Goal: Task Accomplishment & Management: Manage account settings

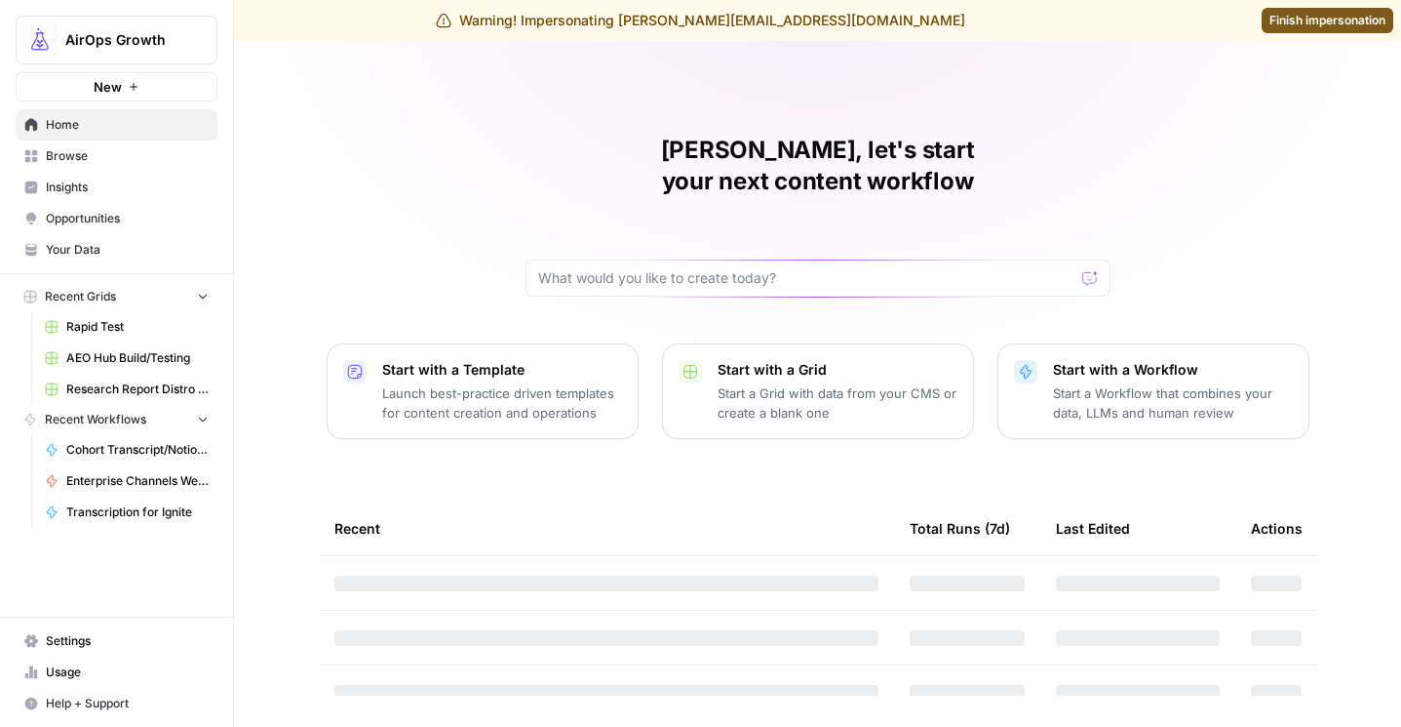
click at [199, 46] on icon "Workspace: AirOps Growth" at bounding box center [201, 40] width 20 height 20
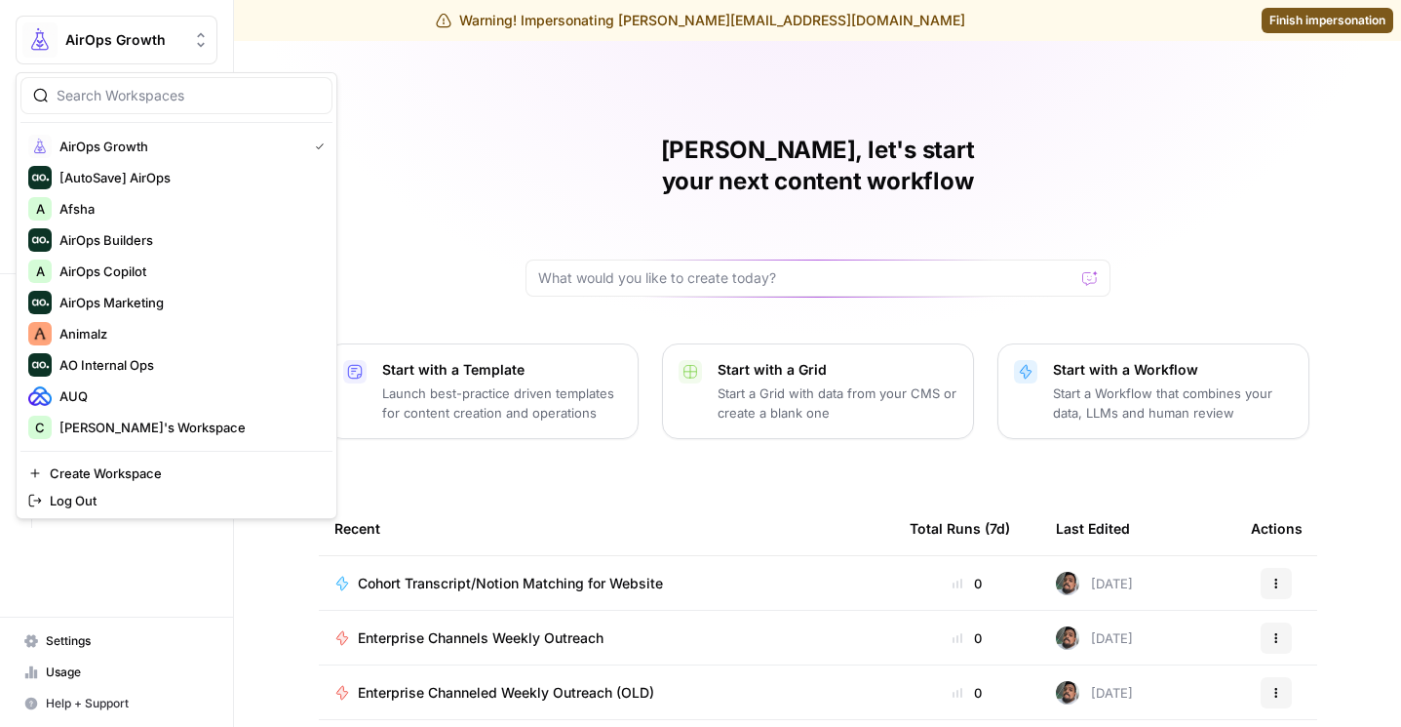
click at [199, 46] on icon "Workspace: AirOps Growth" at bounding box center [201, 40] width 20 height 20
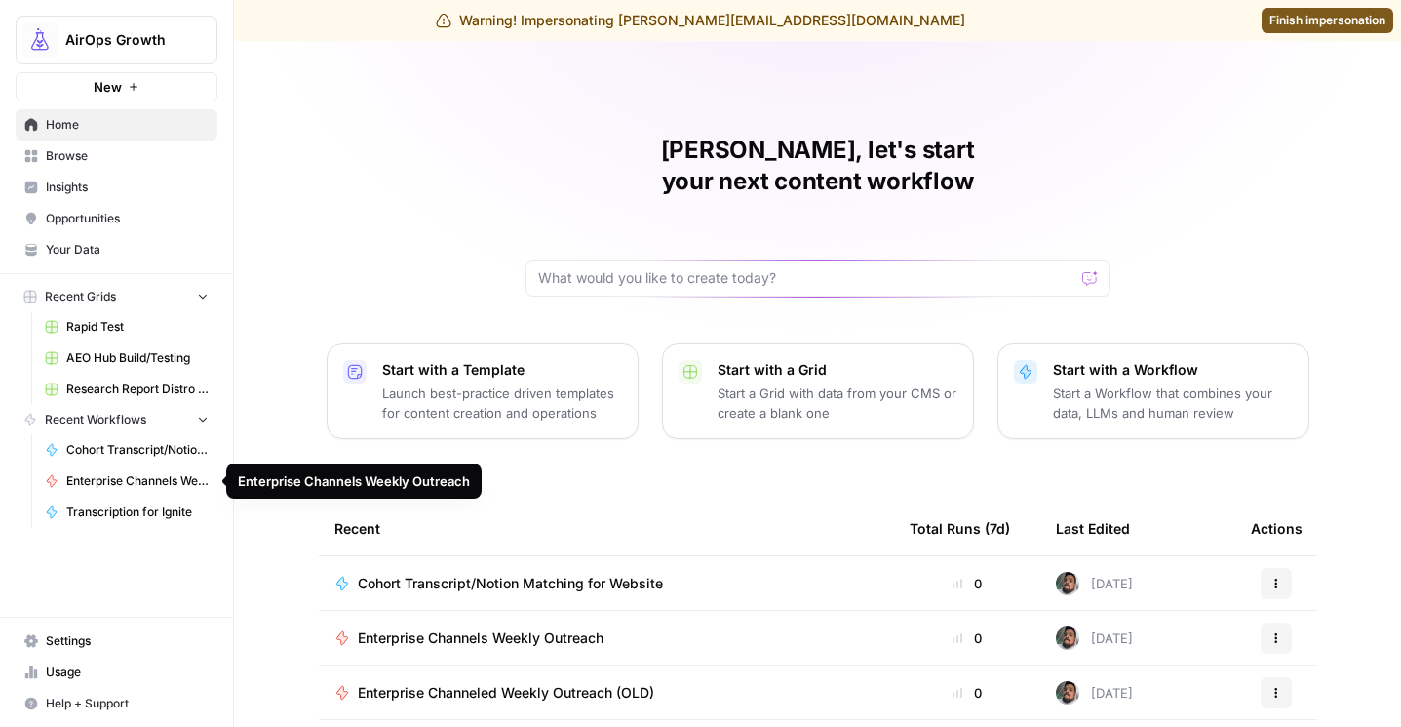
click at [56, 638] on span "Settings" at bounding box center [127, 641] width 163 height 18
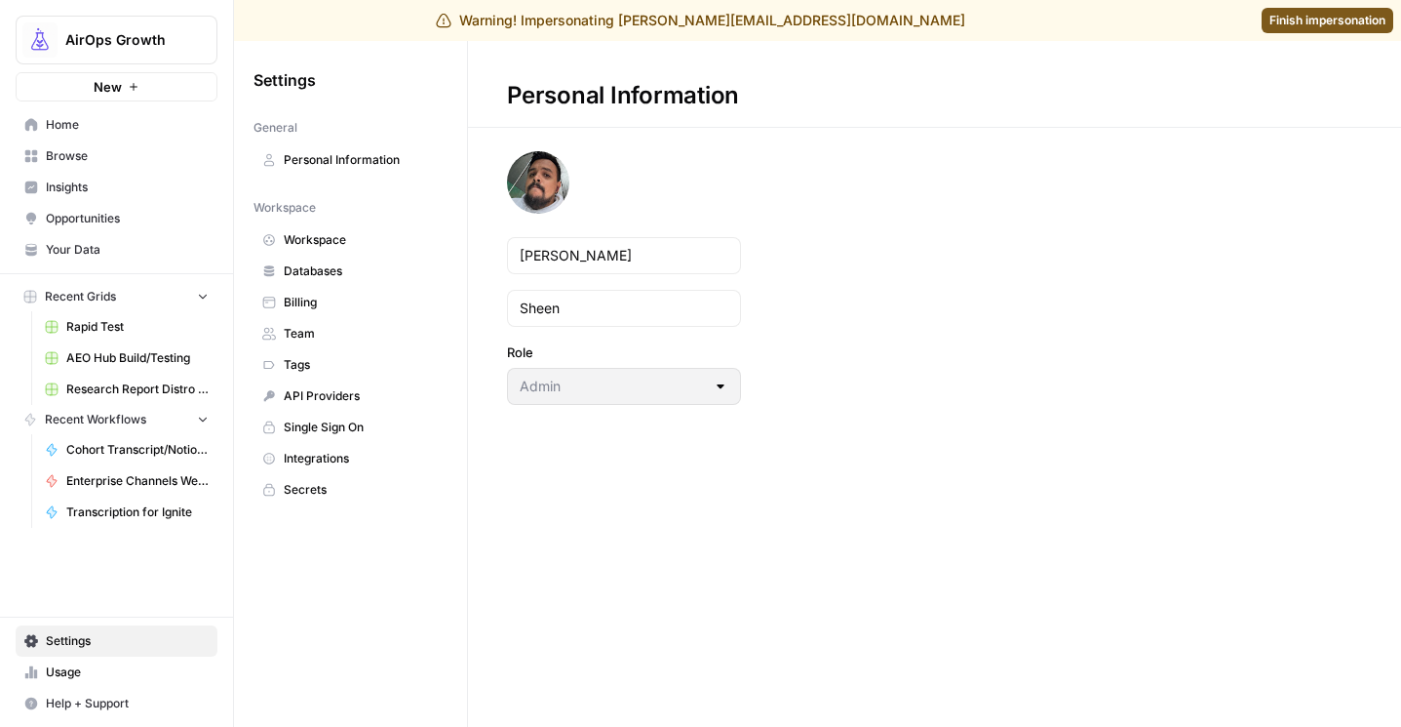
click at [325, 334] on span "Team" at bounding box center [361, 334] width 155 height 18
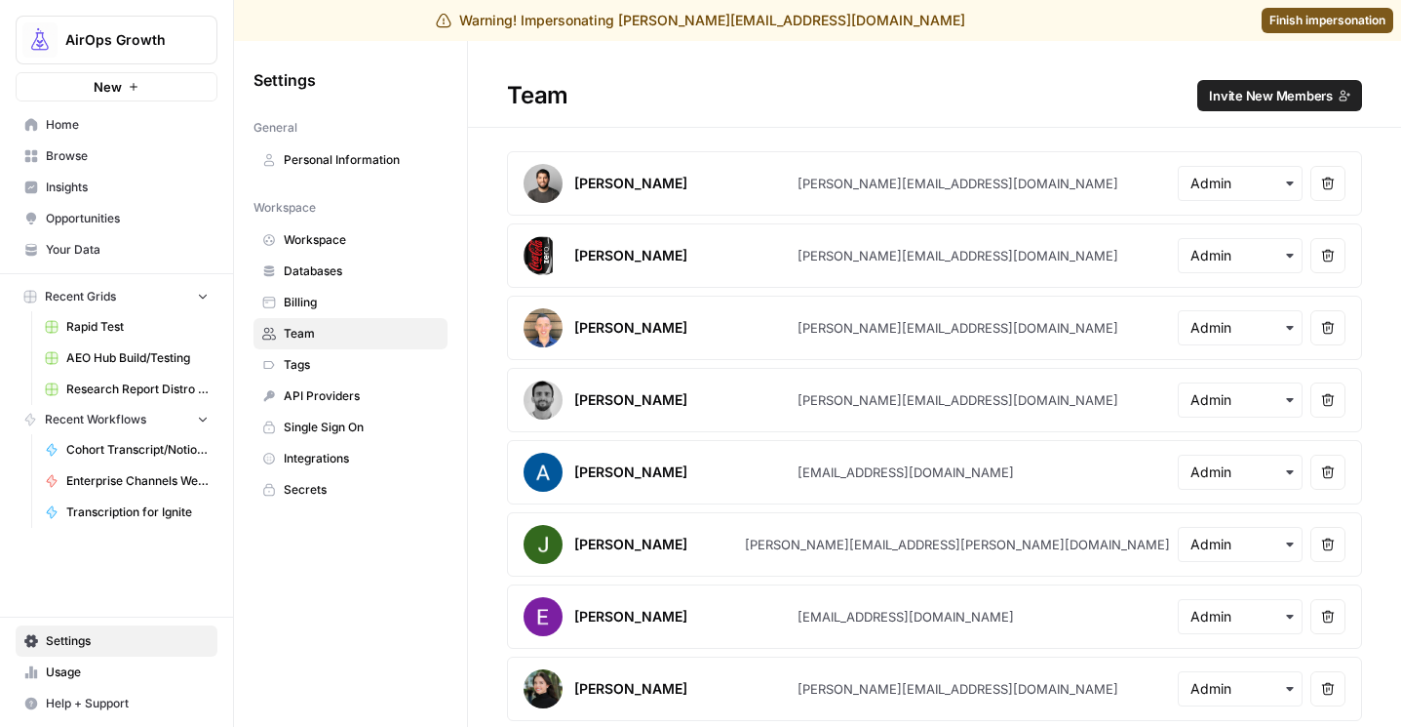
click at [1298, 105] on button "Invite New Members" at bounding box center [1280, 95] width 165 height 31
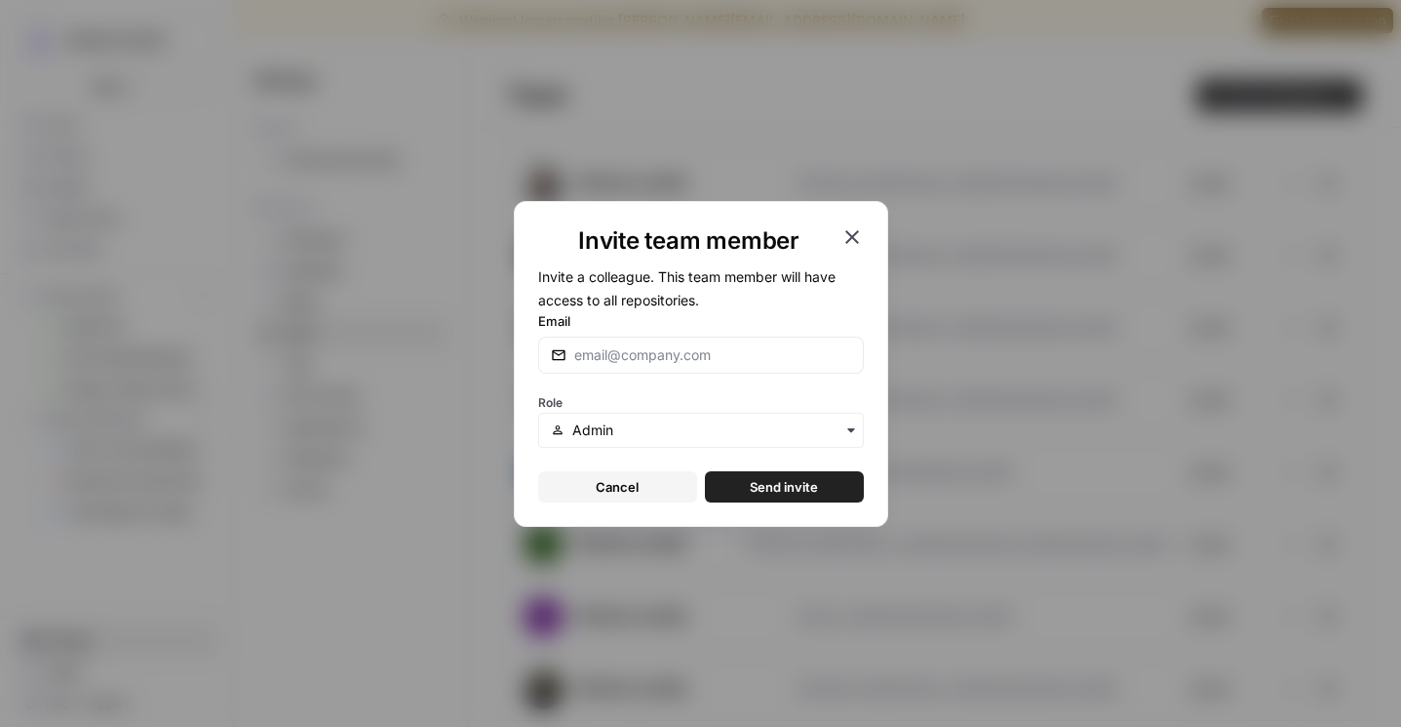
click at [649, 367] on div at bounding box center [701, 354] width 326 height 37
type input "[PERSON_NAME][EMAIL_ADDRESS][DOMAIN_NAME]"
click at [781, 490] on span "Send invite" at bounding box center [784, 487] width 68 height 20
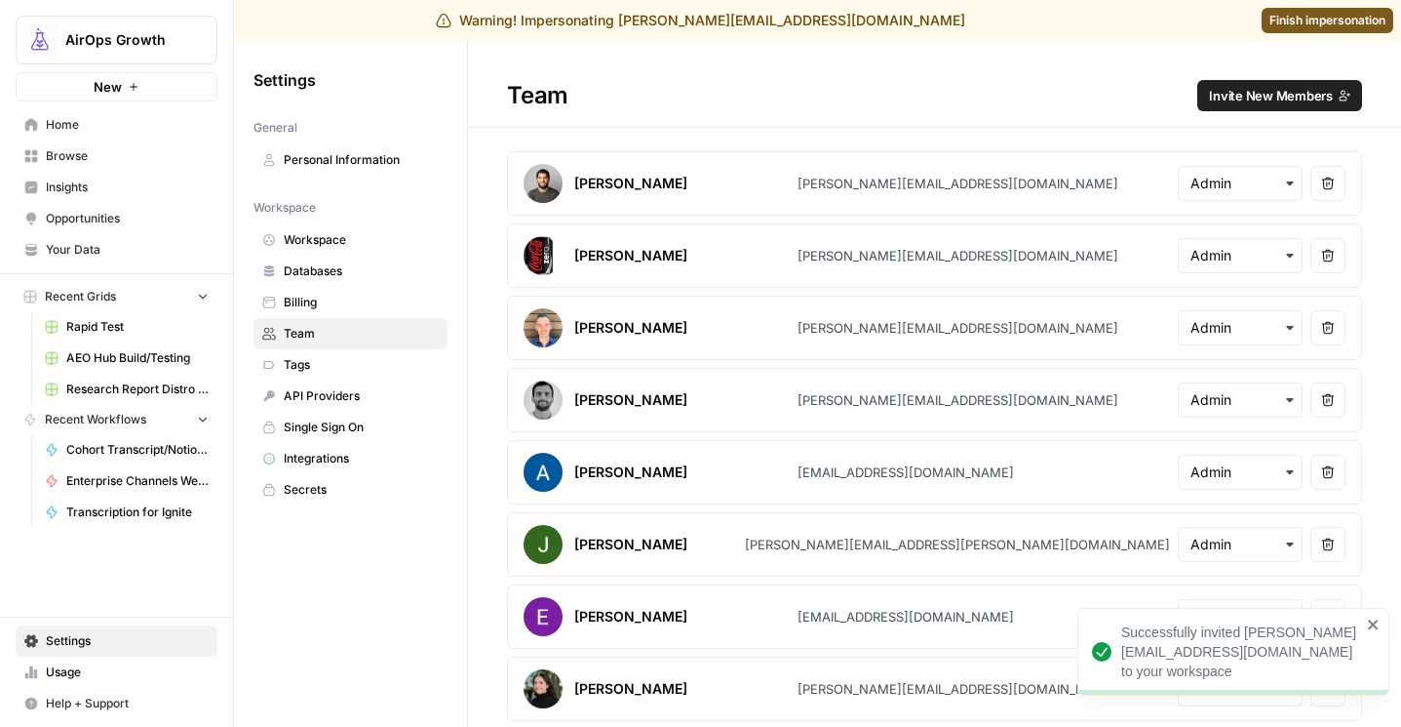
click at [1302, 15] on span "Finish impersonation" at bounding box center [1328, 21] width 116 height 18
